Goal: Information Seeking & Learning: Learn about a topic

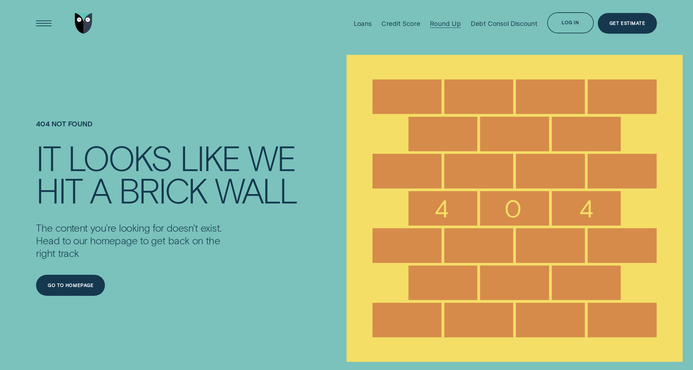
click at [436, 23] on div "Round Up" at bounding box center [445, 23] width 31 height 8
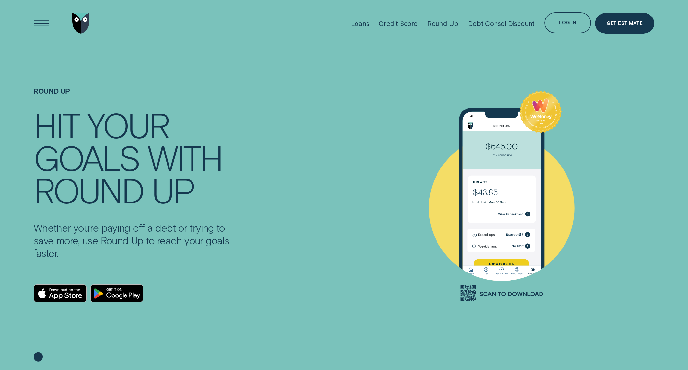
click at [356, 25] on div "Loans" at bounding box center [360, 23] width 18 height 8
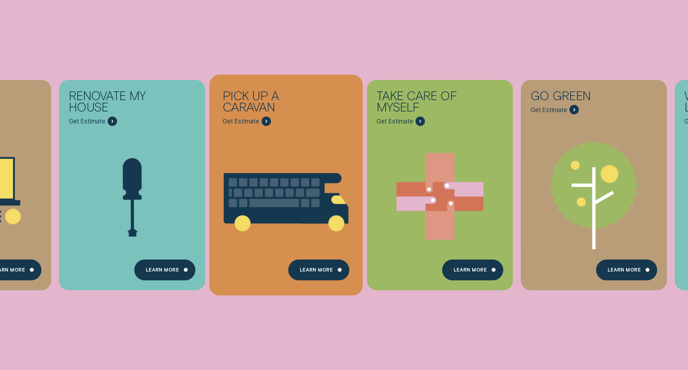
scroll to position [259, 0]
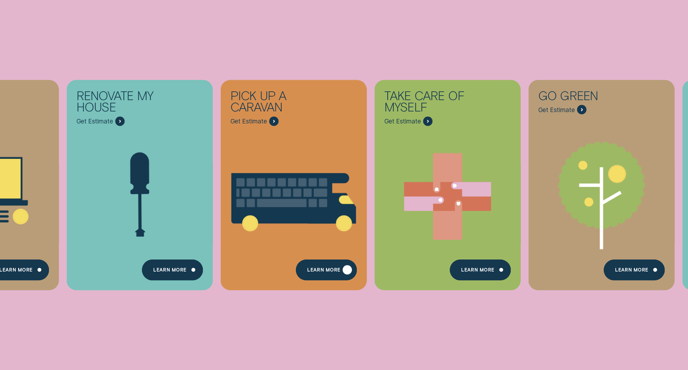
click at [340, 273] on div "Learn More" at bounding box center [323, 271] width 33 height 4
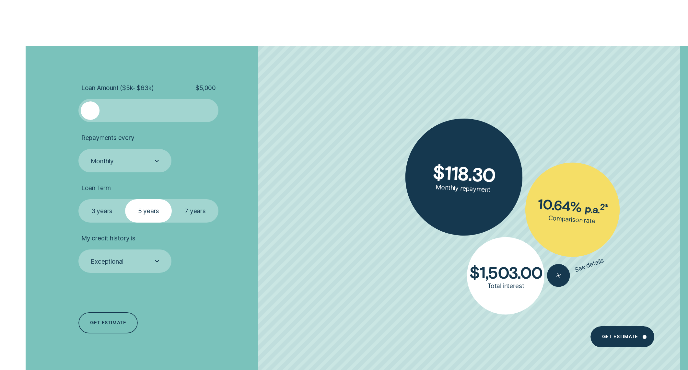
scroll to position [1037, 0]
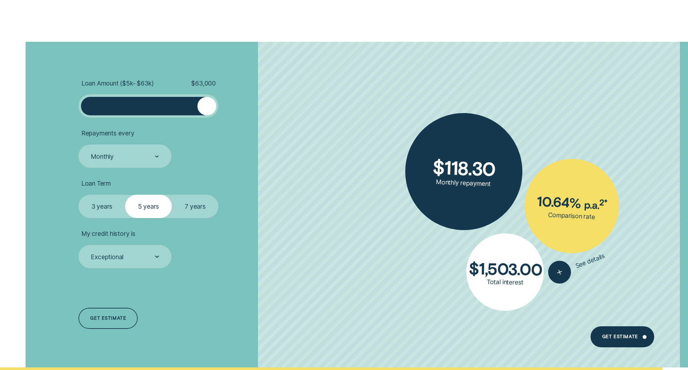
drag, startPoint x: 93, startPoint y: 102, endPoint x: 229, endPoint y: 108, distance: 136.6
click at [229, 108] on li "Loan Amount ( $5k - $63k ) $ 63,000" at bounding box center [186, 98] width 217 height 39
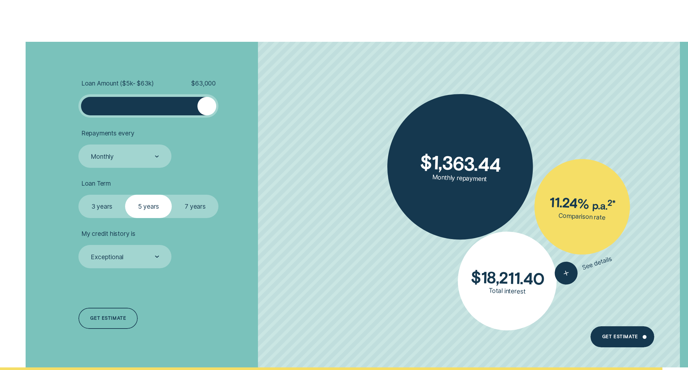
click at [112, 209] on label "3 years" at bounding box center [101, 206] width 47 height 23
click at [78, 195] on input "3 years" at bounding box center [78, 195] width 0 height 0
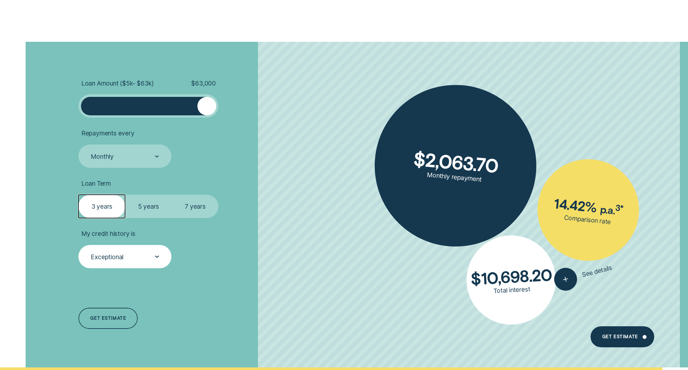
click at [160, 258] on div "Exceptional" at bounding box center [124, 256] width 93 height 23
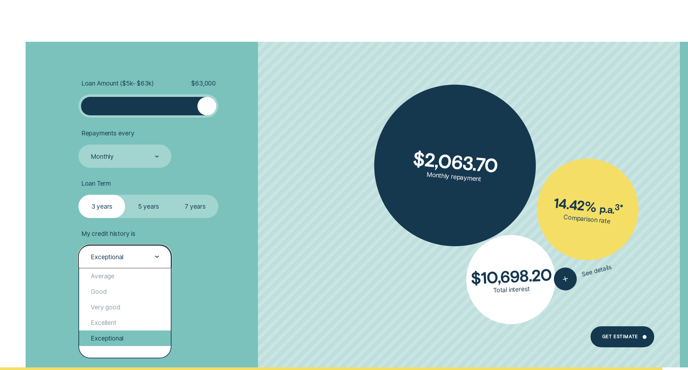
click at [134, 337] on div "Exceptional" at bounding box center [125, 339] width 92 height 16
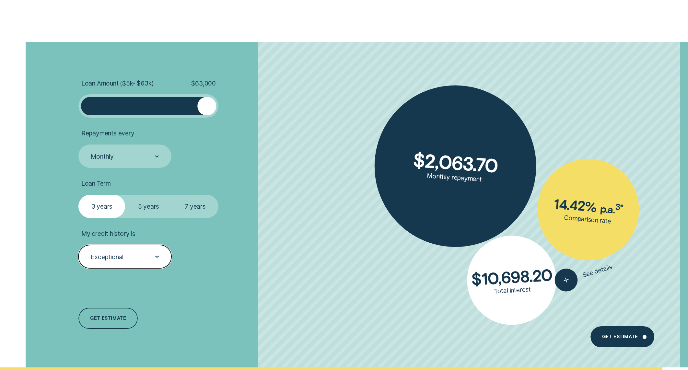
click at [241, 238] on li "My credit history is option Exceptional, selected. Select is focused , press Do…" at bounding box center [186, 249] width 217 height 39
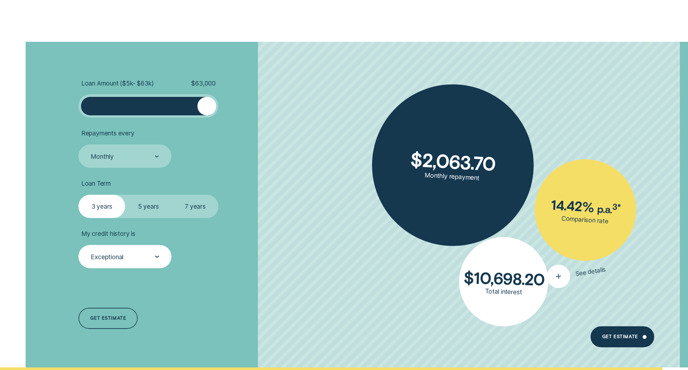
click at [559, 271] on div "button" at bounding box center [558, 276] width 27 height 27
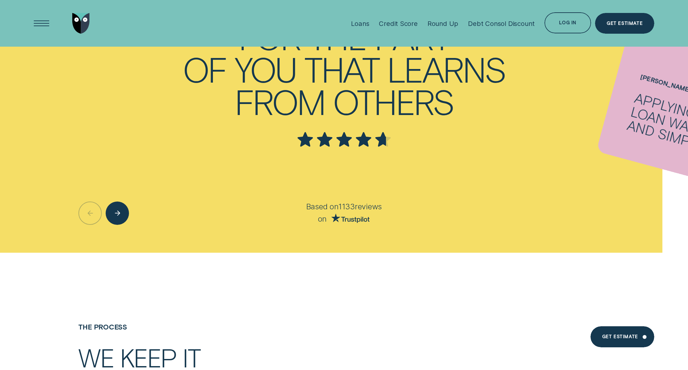
scroll to position [1459, 0]
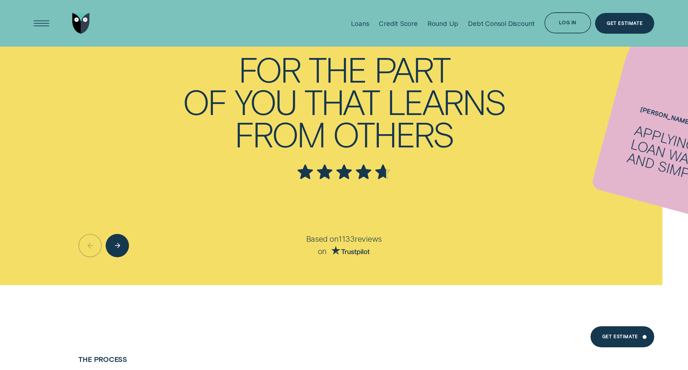
click at [658, 152] on div "Applying for a loan was quick and simple." at bounding box center [693, 160] width 135 height 74
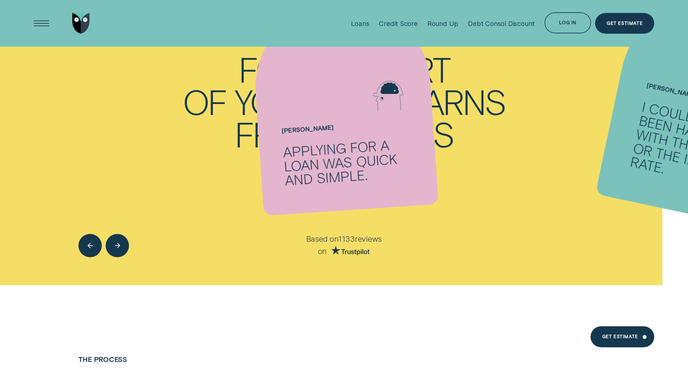
click at [658, 152] on div "I could not have been happier with the service or the interest rate." at bounding box center [699, 147] width 140 height 95
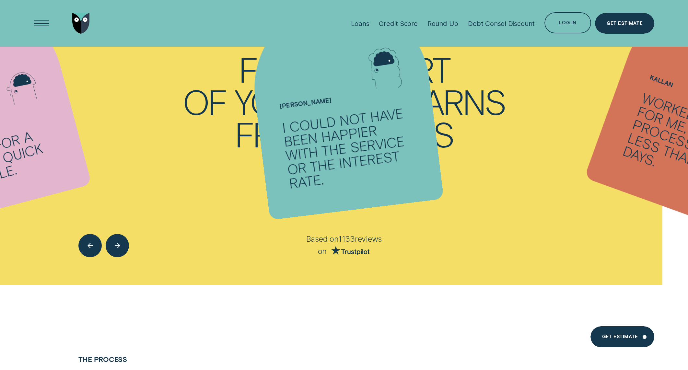
click at [658, 152] on div "Worked great for me, the process took less than two days." at bounding box center [693, 146] width 145 height 110
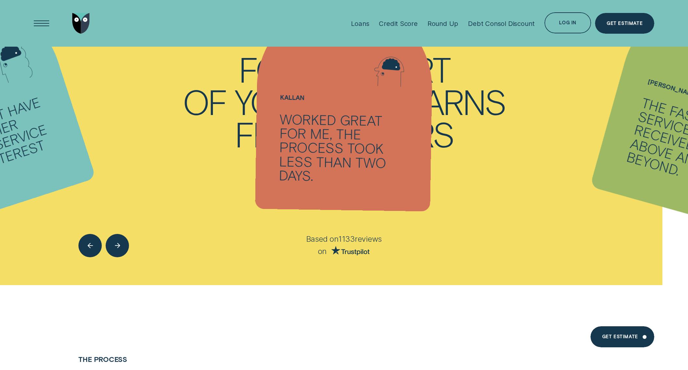
click at [658, 152] on div "The fast, friendly service we received was above and beyond." at bounding box center [696, 147] width 143 height 102
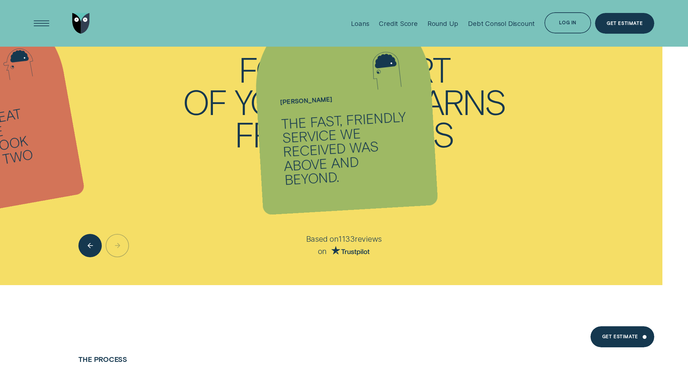
click at [658, 152] on ul "[PERSON_NAME] - Four Applying for a loan was quick and simple. [PERSON_NAME] - …" at bounding box center [344, 115] width 688 height 339
